Goal: Task Accomplishment & Management: Complete application form

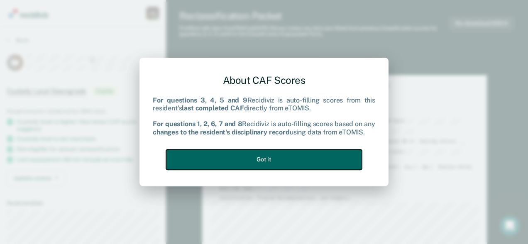
click at [261, 159] on button "Got it" at bounding box center [264, 159] width 196 height 20
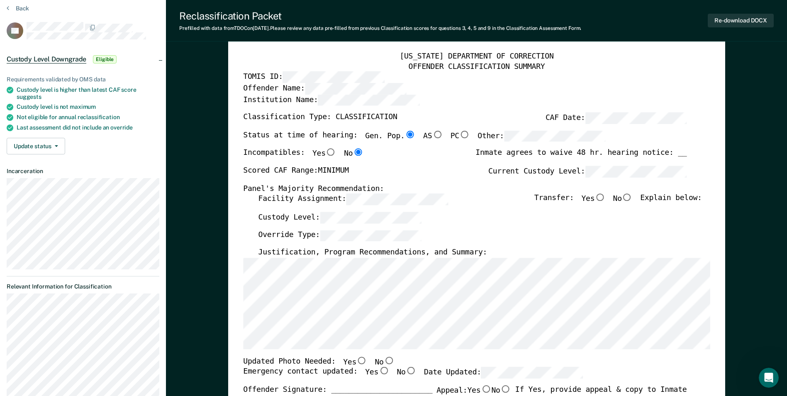
scroll to position [42, 0]
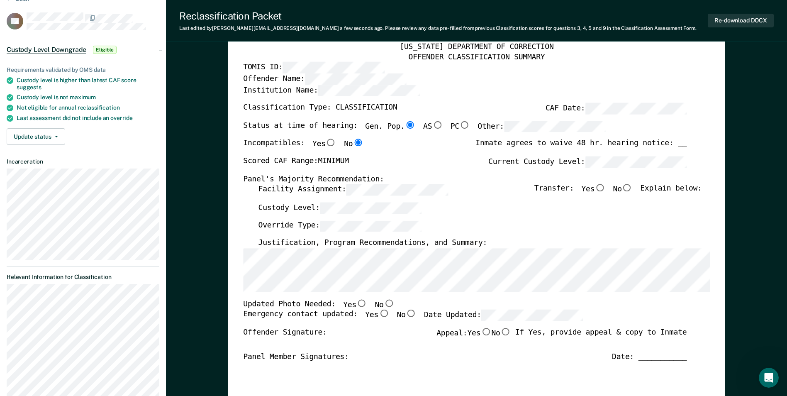
drag, startPoint x: 376, startPoint y: 301, endPoint x: 384, endPoint y: 302, distance: 7.5
click at [384, 244] on input "No" at bounding box center [389, 302] width 11 height 7
type textarea "x"
radio input "true"
click at [379, 244] on input "Yes" at bounding box center [384, 313] width 11 height 7
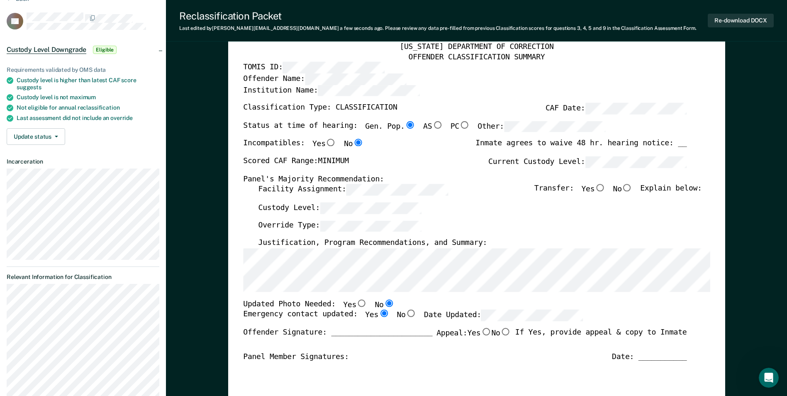
type textarea "x"
radio input "true"
click at [528, 244] on div "Offender Signature: _______________________ Appeal: Yes No If Yes, provide appe…" at bounding box center [465, 340] width 444 height 24
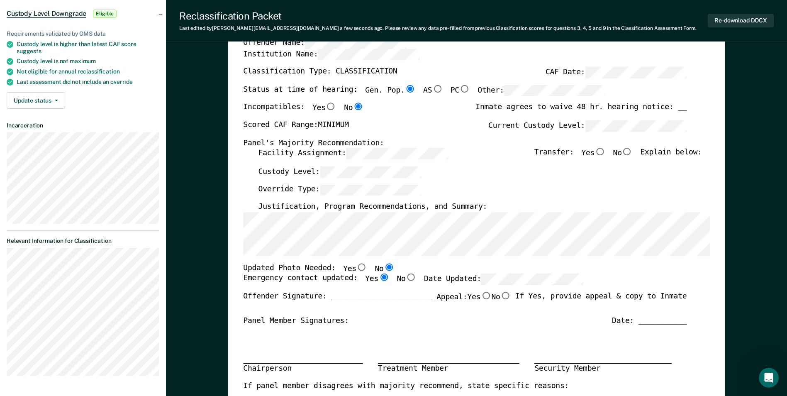
scroll to position [125, 0]
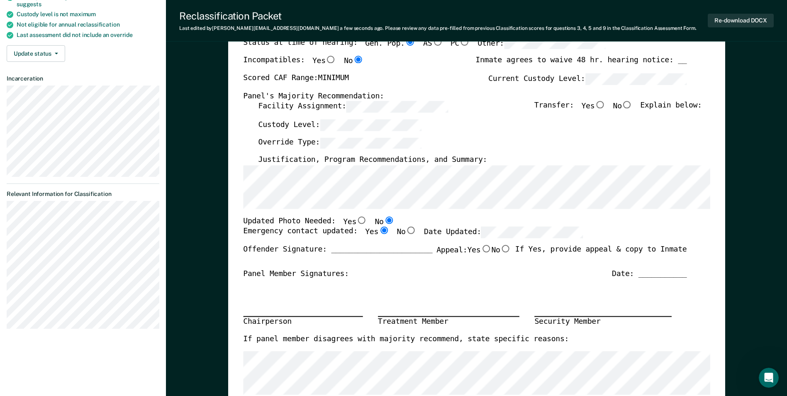
click at [528, 244] on div "Date: ___________" at bounding box center [649, 274] width 75 height 10
click at [528, 104] on input "No" at bounding box center [627, 104] width 11 height 7
type textarea "x"
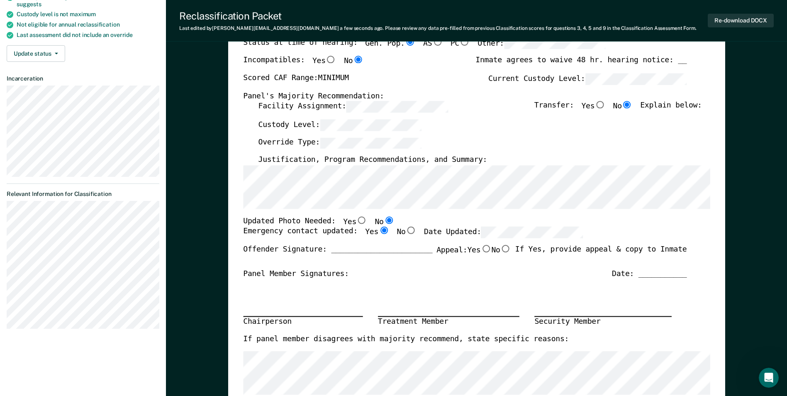
radio input "true"
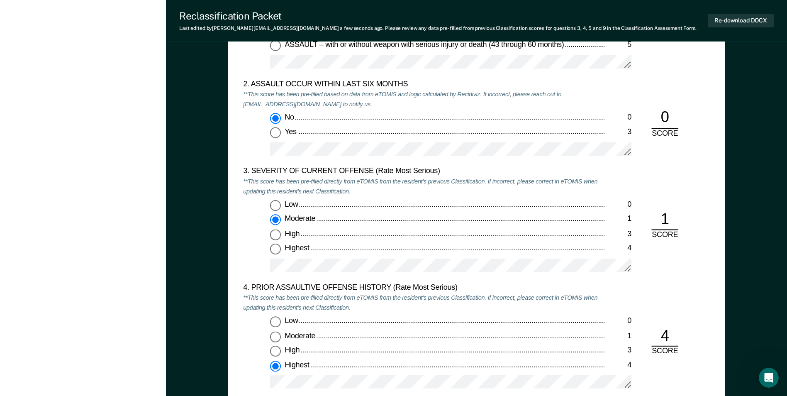
scroll to position [913, 0]
click at [369, 244] on div at bounding box center [451, 268] width 362 height 21
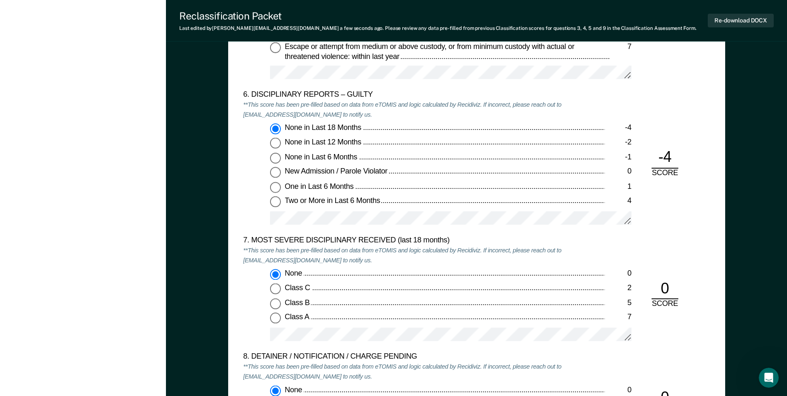
scroll to position [1328, 0]
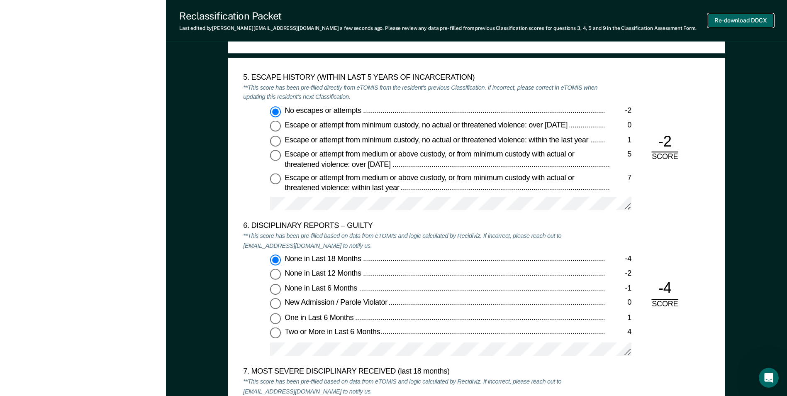
click at [528, 19] on button "Re-download DOCX" at bounding box center [741, 21] width 66 height 14
click at [305, 217] on div at bounding box center [451, 207] width 362 height 21
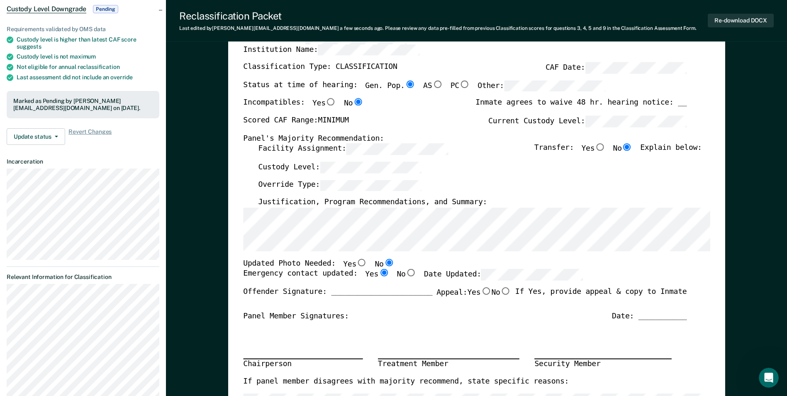
scroll to position [83, 0]
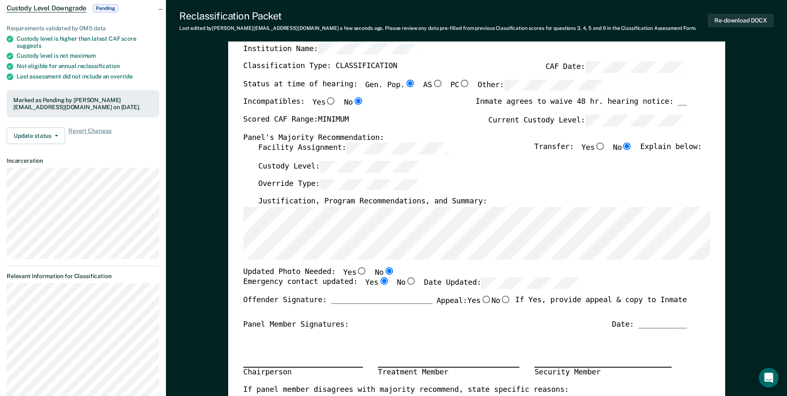
type textarea "x"
click at [372, 244] on div "Chairperson Treatment Member Security Member" at bounding box center [465, 358] width 444 height 56
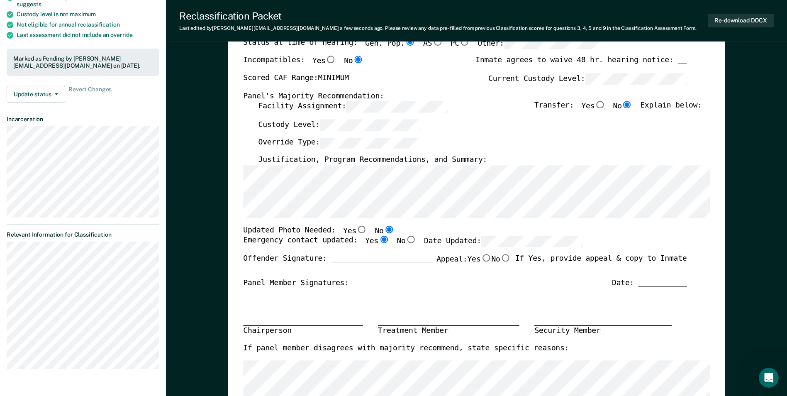
scroll to position [249, 0]
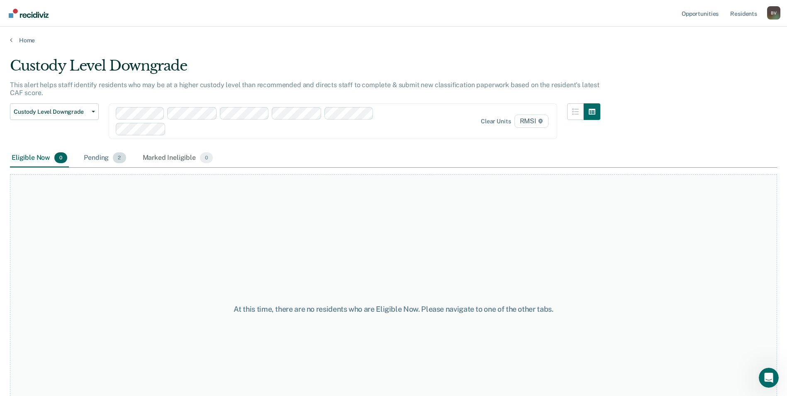
click at [121, 157] on span "2" at bounding box center [119, 157] width 13 height 11
